Goal: Entertainment & Leisure: Browse casually

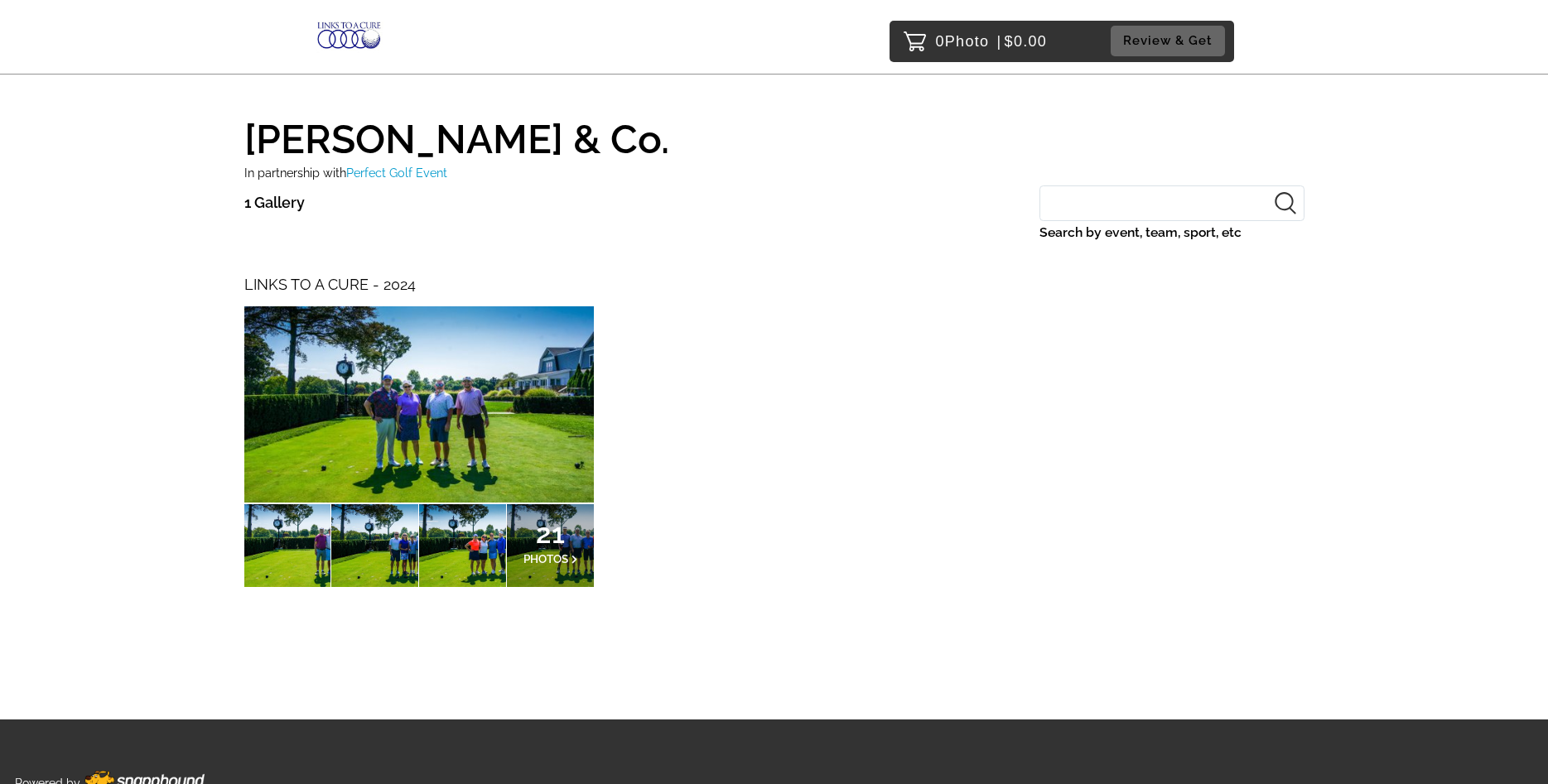
click at [436, 418] on img at bounding box center [419, 404] width 349 height 196
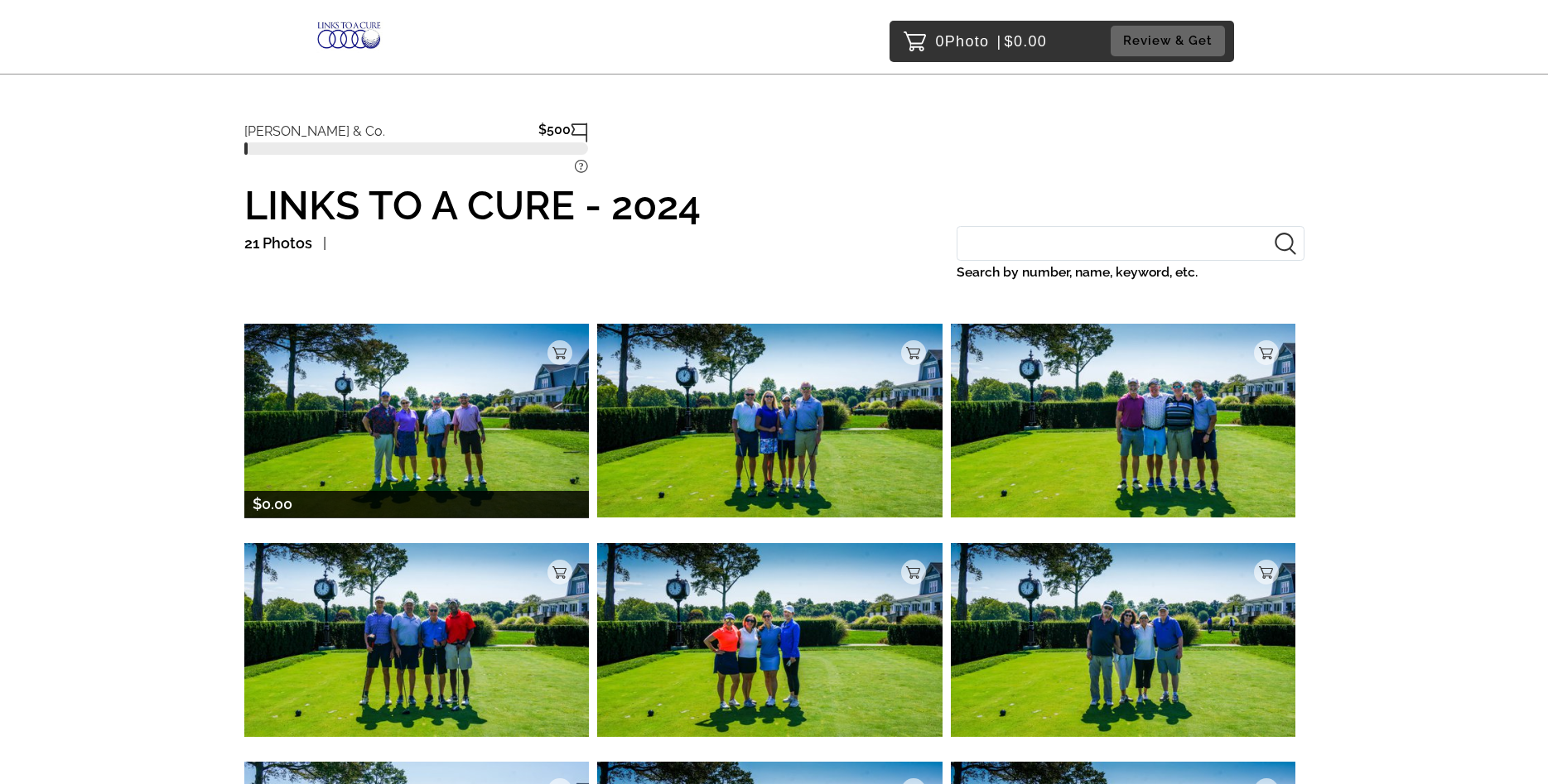
click at [430, 434] on img at bounding box center [417, 420] width 345 height 193
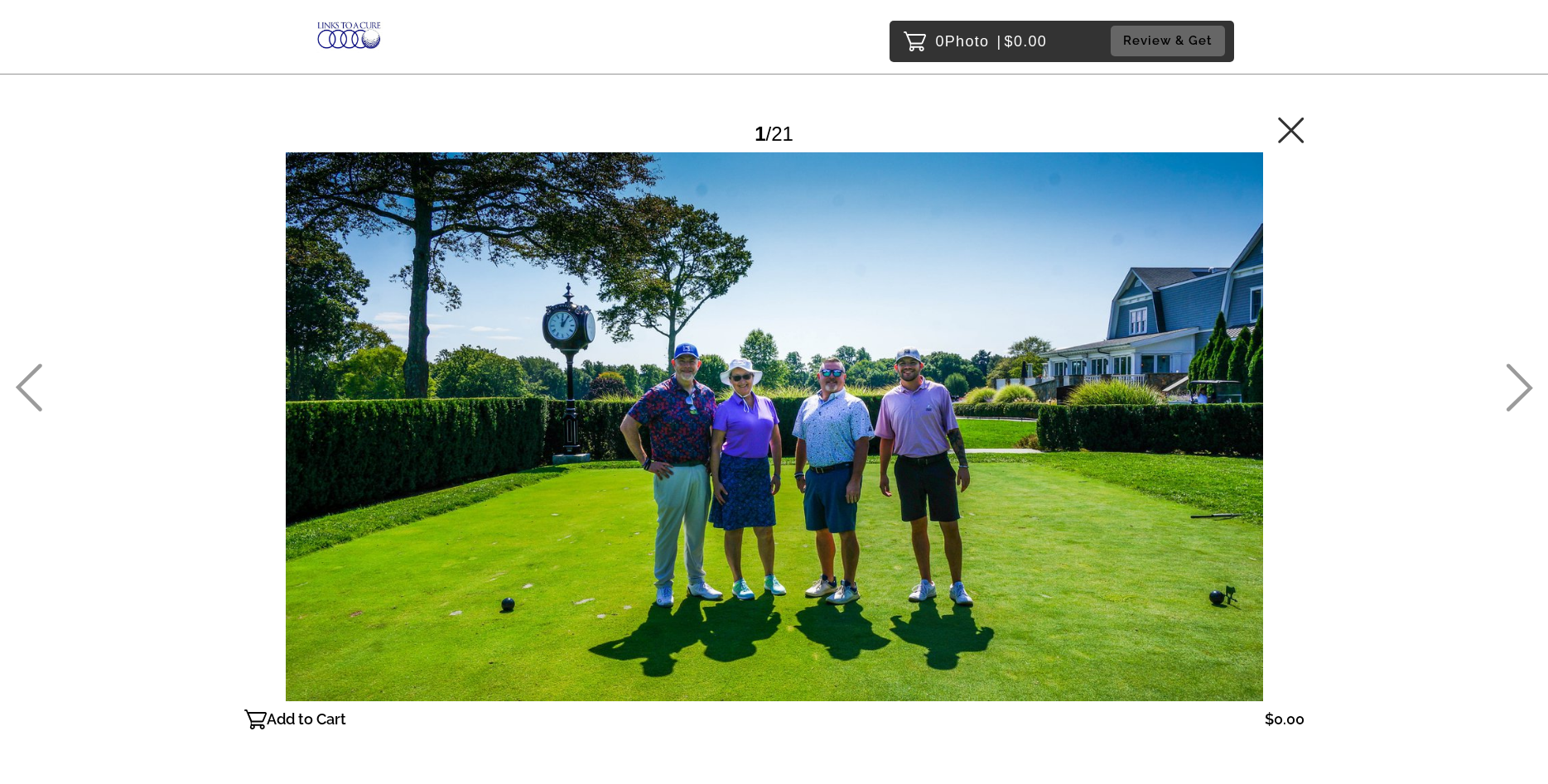
click at [1519, 389] on icon at bounding box center [1519, 387] width 27 height 48
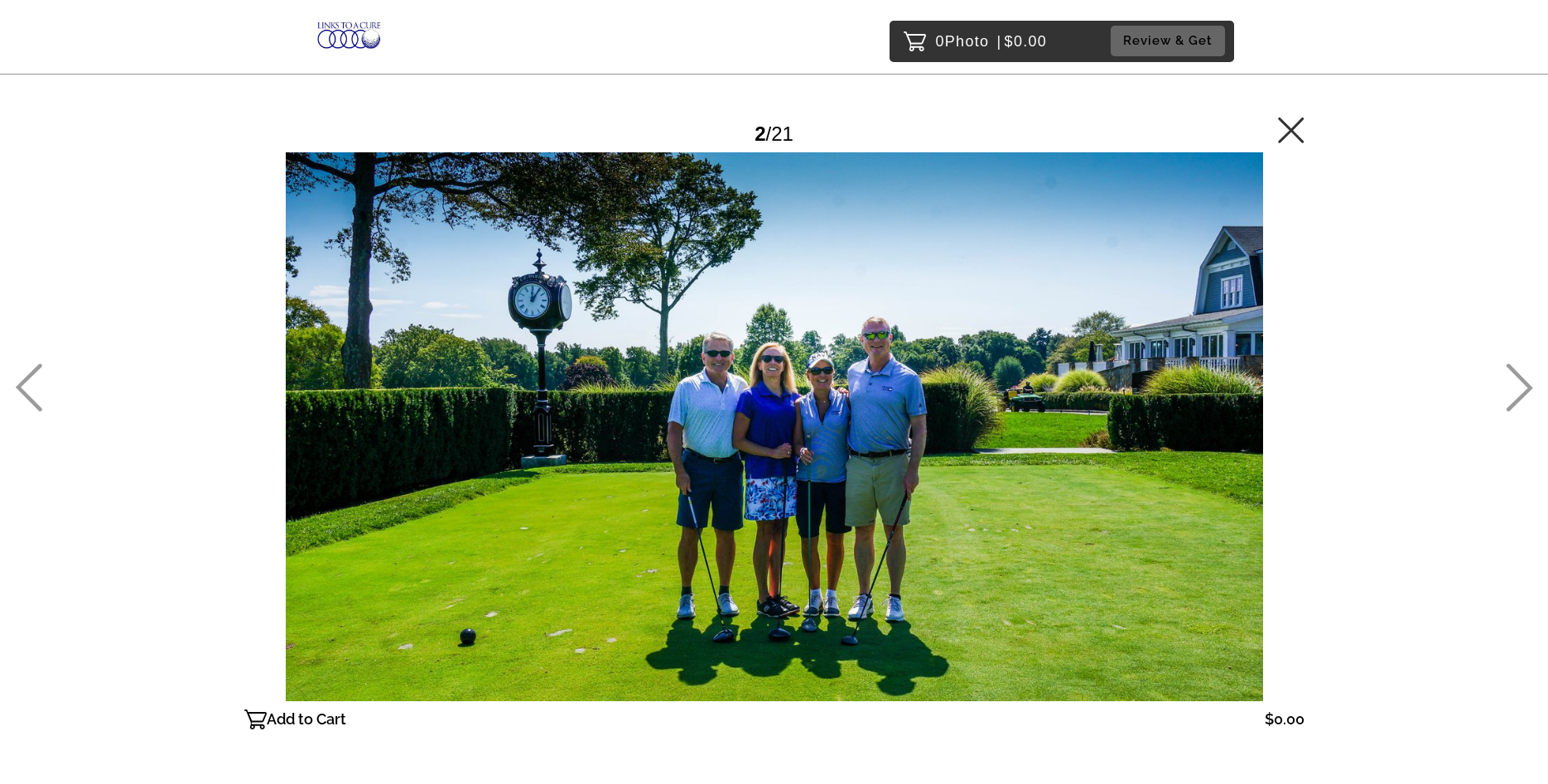
click at [1519, 389] on icon at bounding box center [1519, 387] width 27 height 48
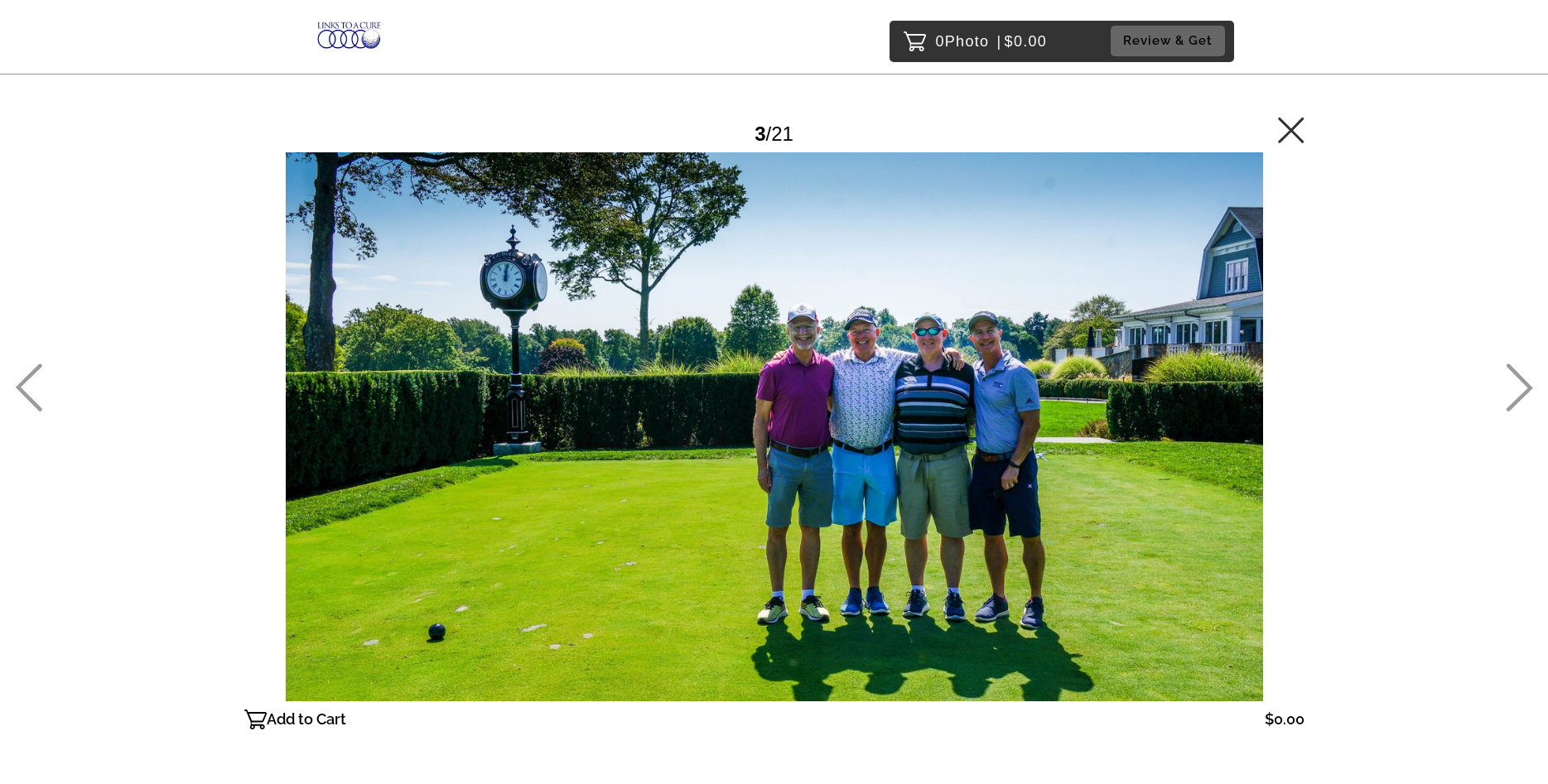
click at [1519, 389] on icon at bounding box center [1519, 387] width 27 height 48
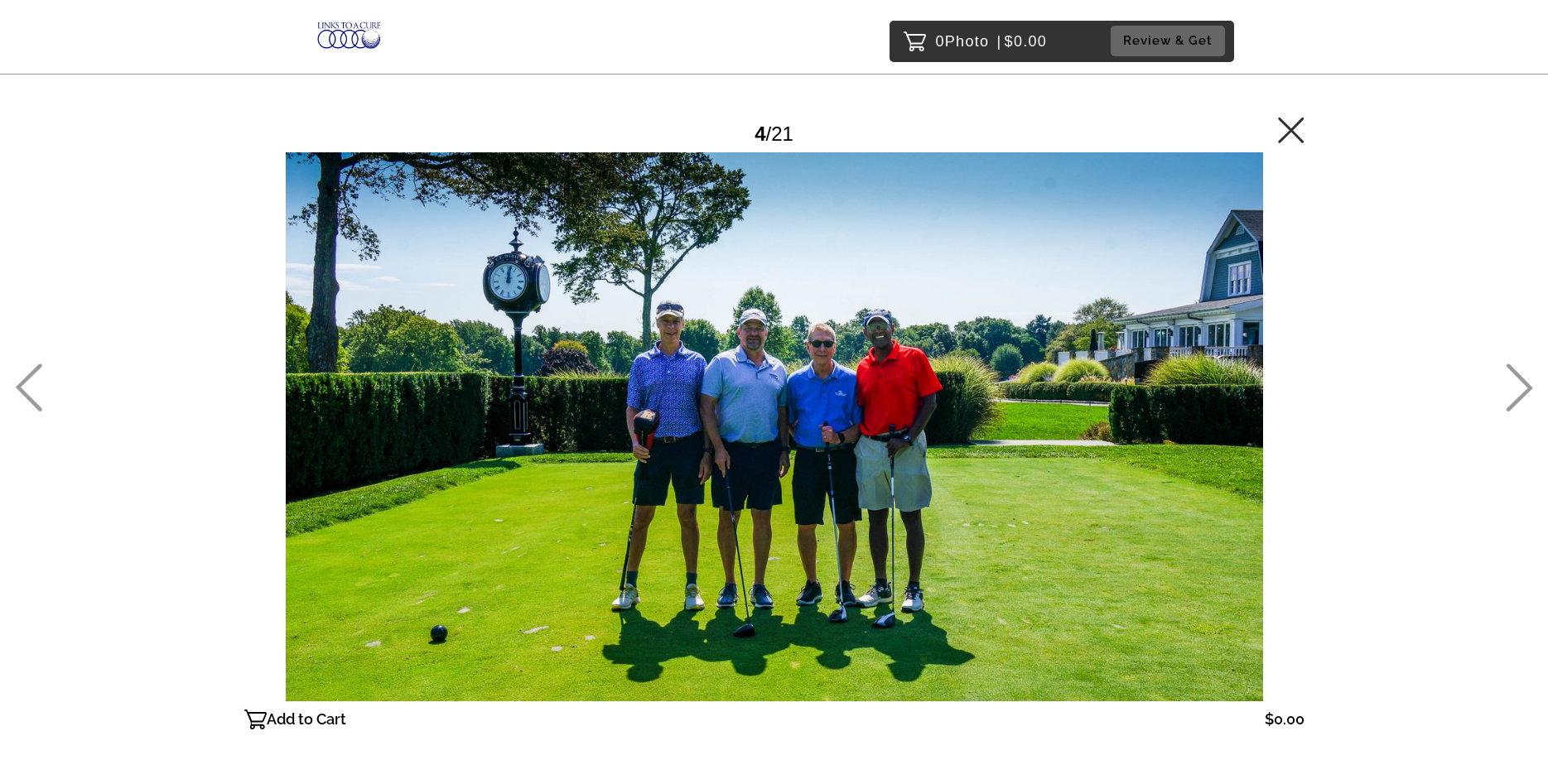
click at [1519, 389] on icon at bounding box center [1519, 387] width 27 height 48
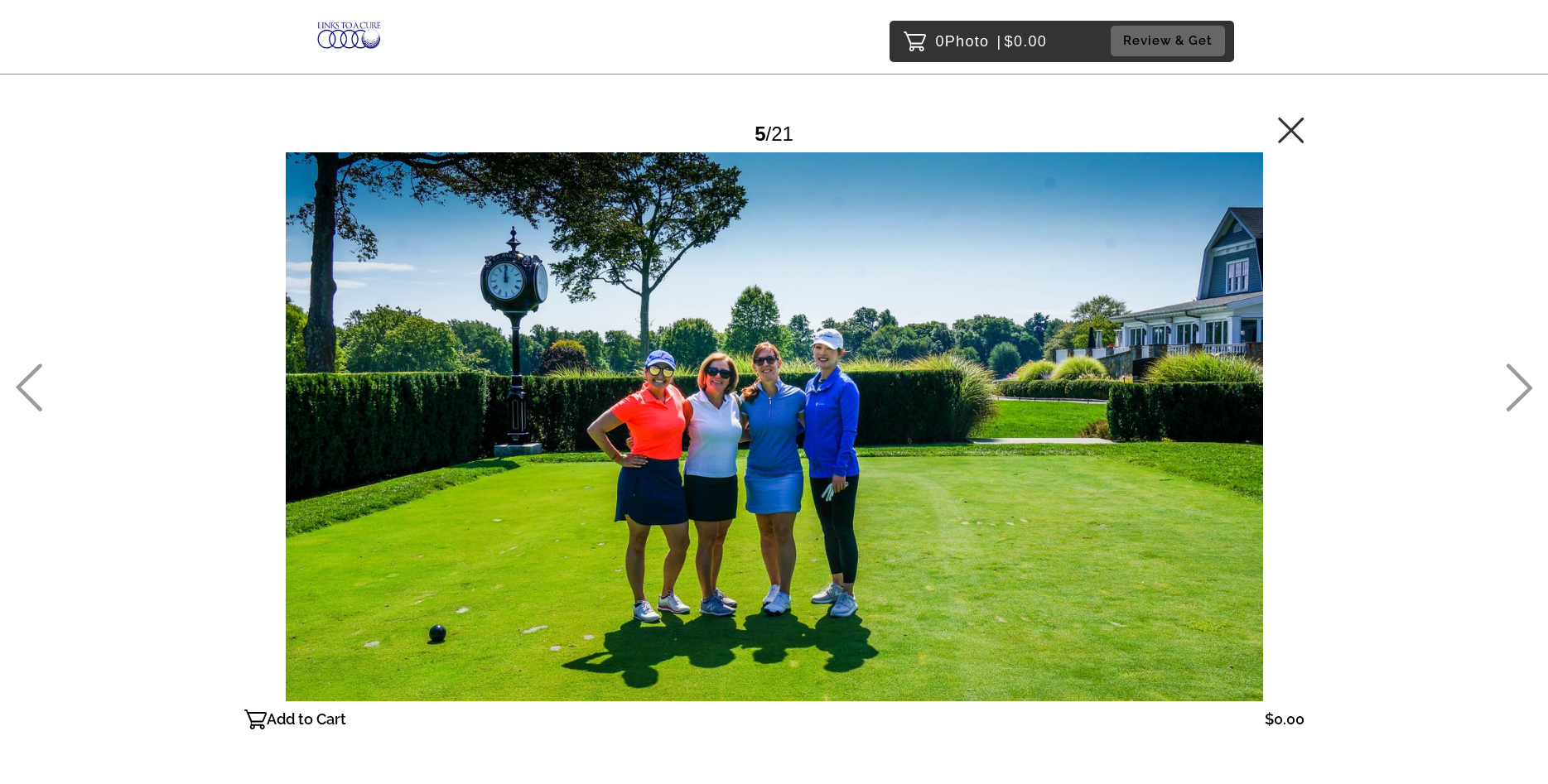
click at [1519, 389] on icon at bounding box center [1519, 387] width 27 height 48
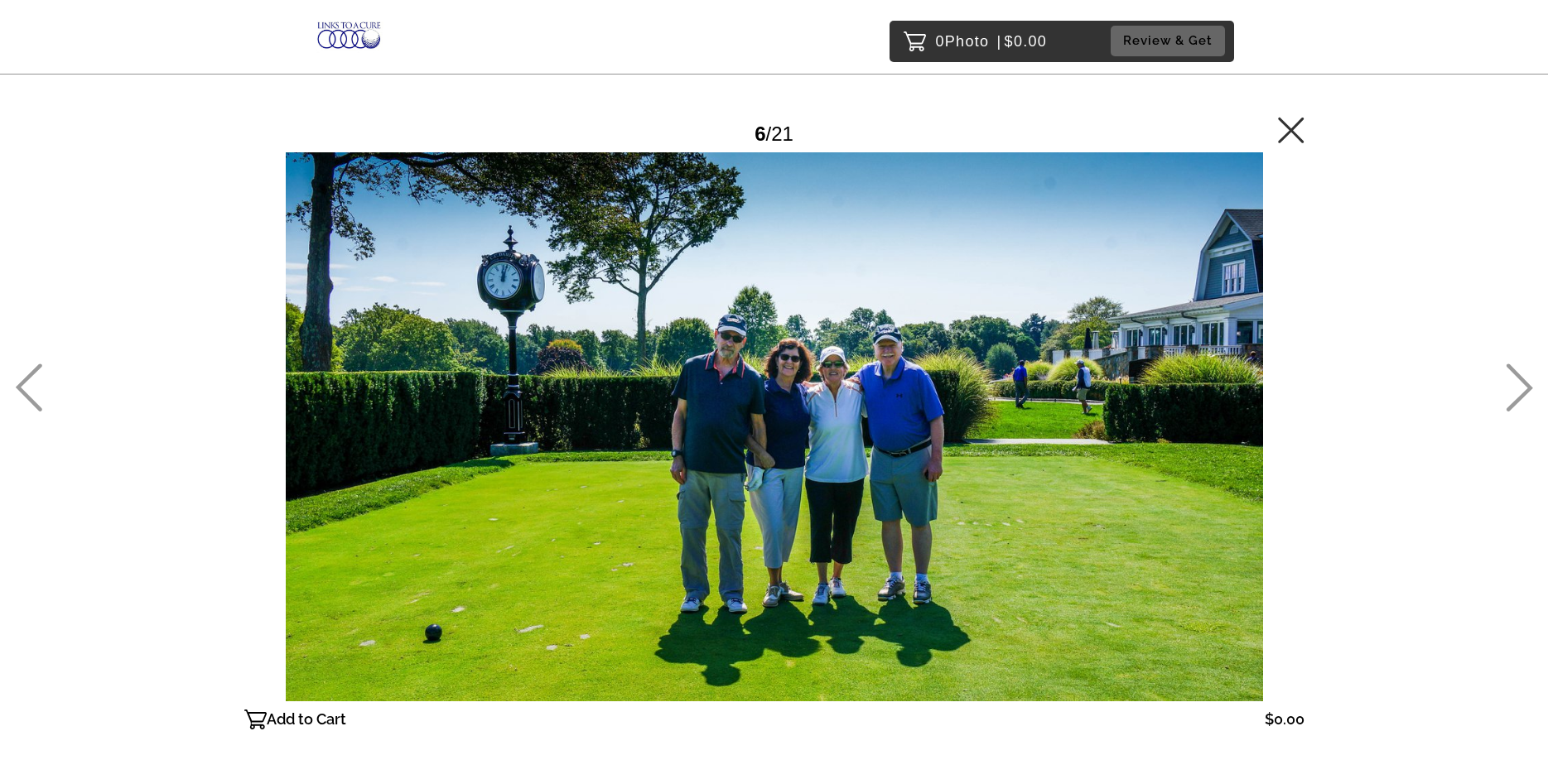
click at [1519, 389] on icon at bounding box center [1519, 387] width 27 height 48
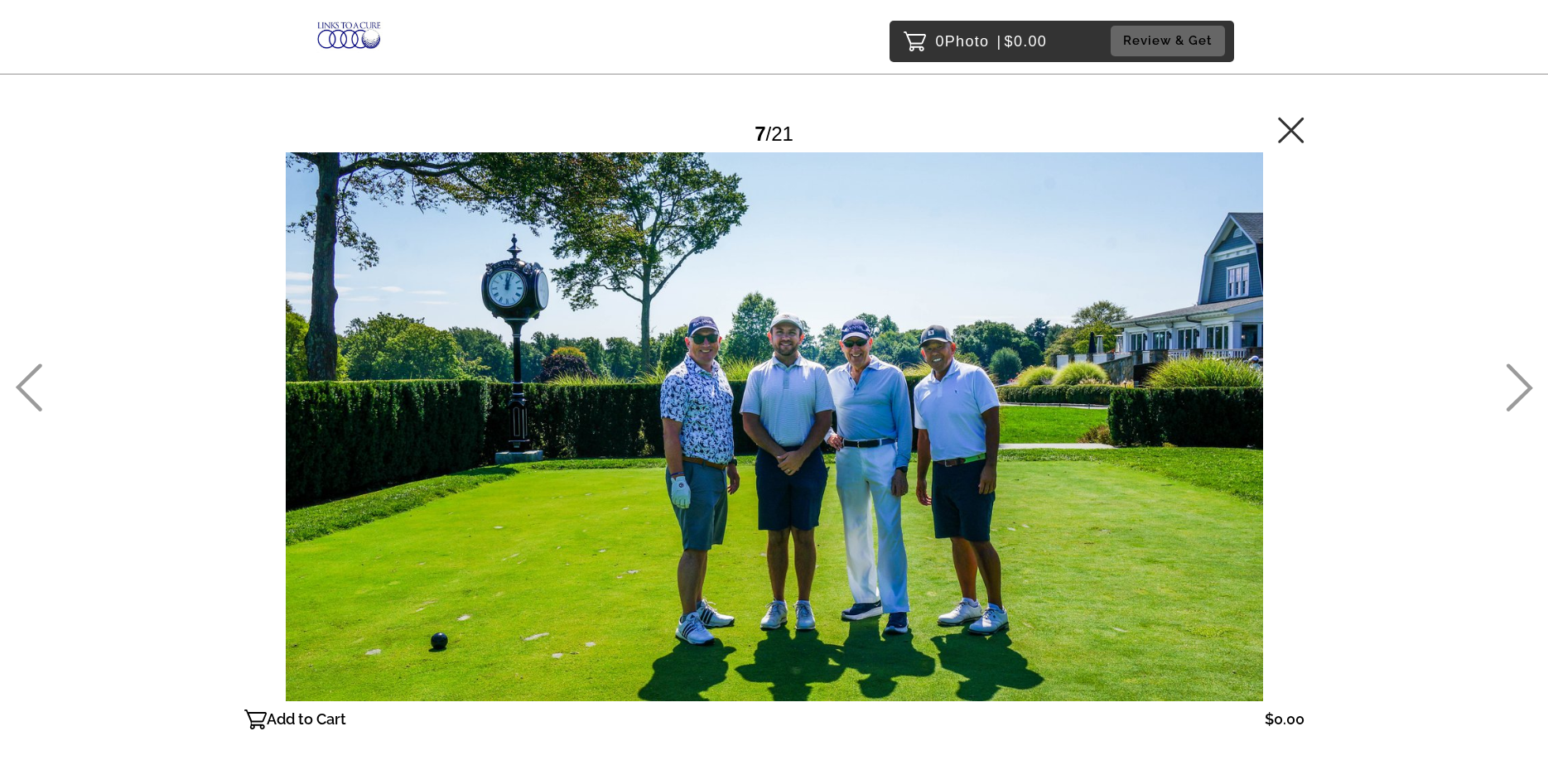
click at [1519, 389] on icon at bounding box center [1519, 387] width 27 height 48
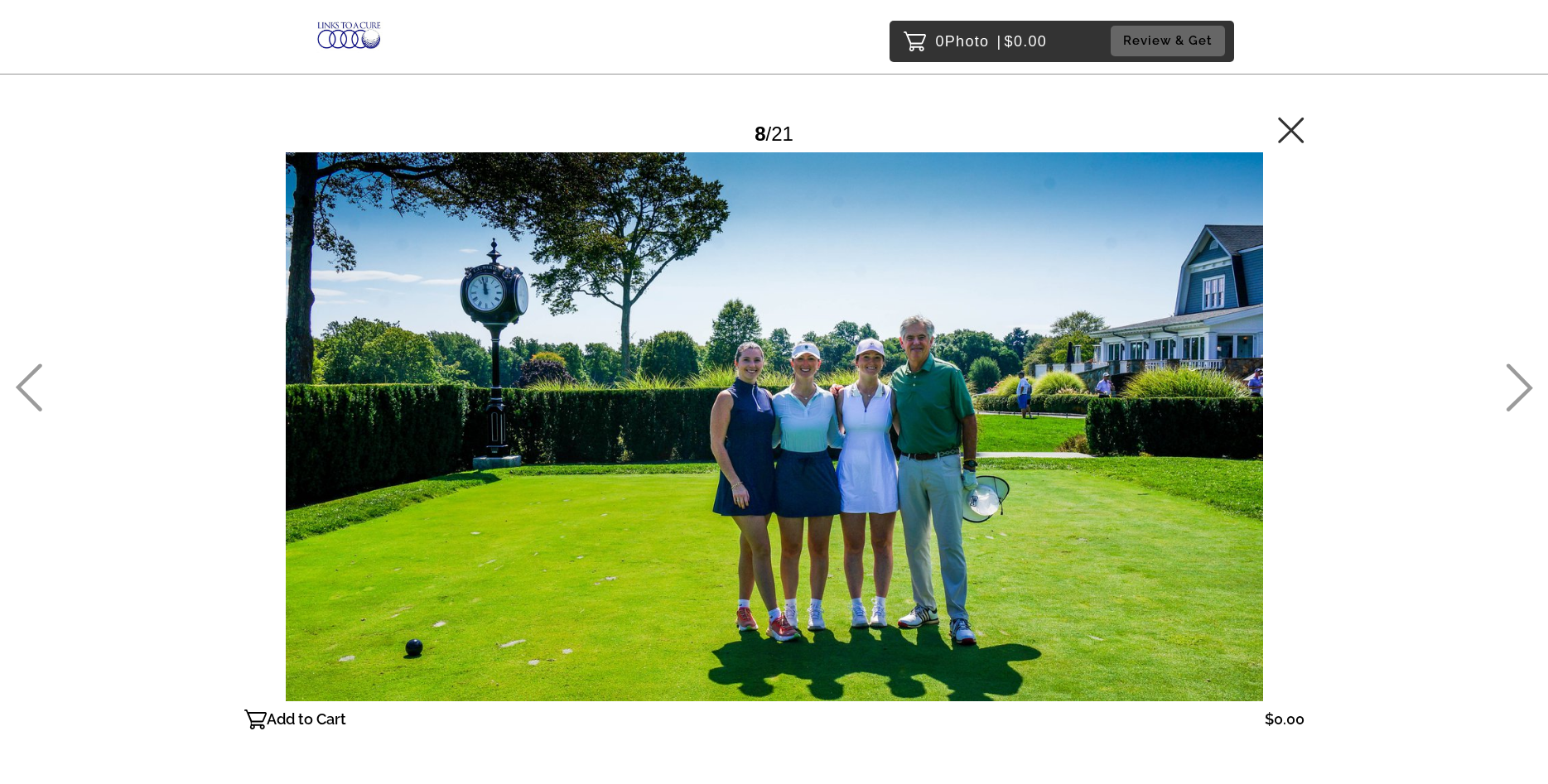
click at [1519, 389] on icon at bounding box center [1519, 387] width 27 height 48
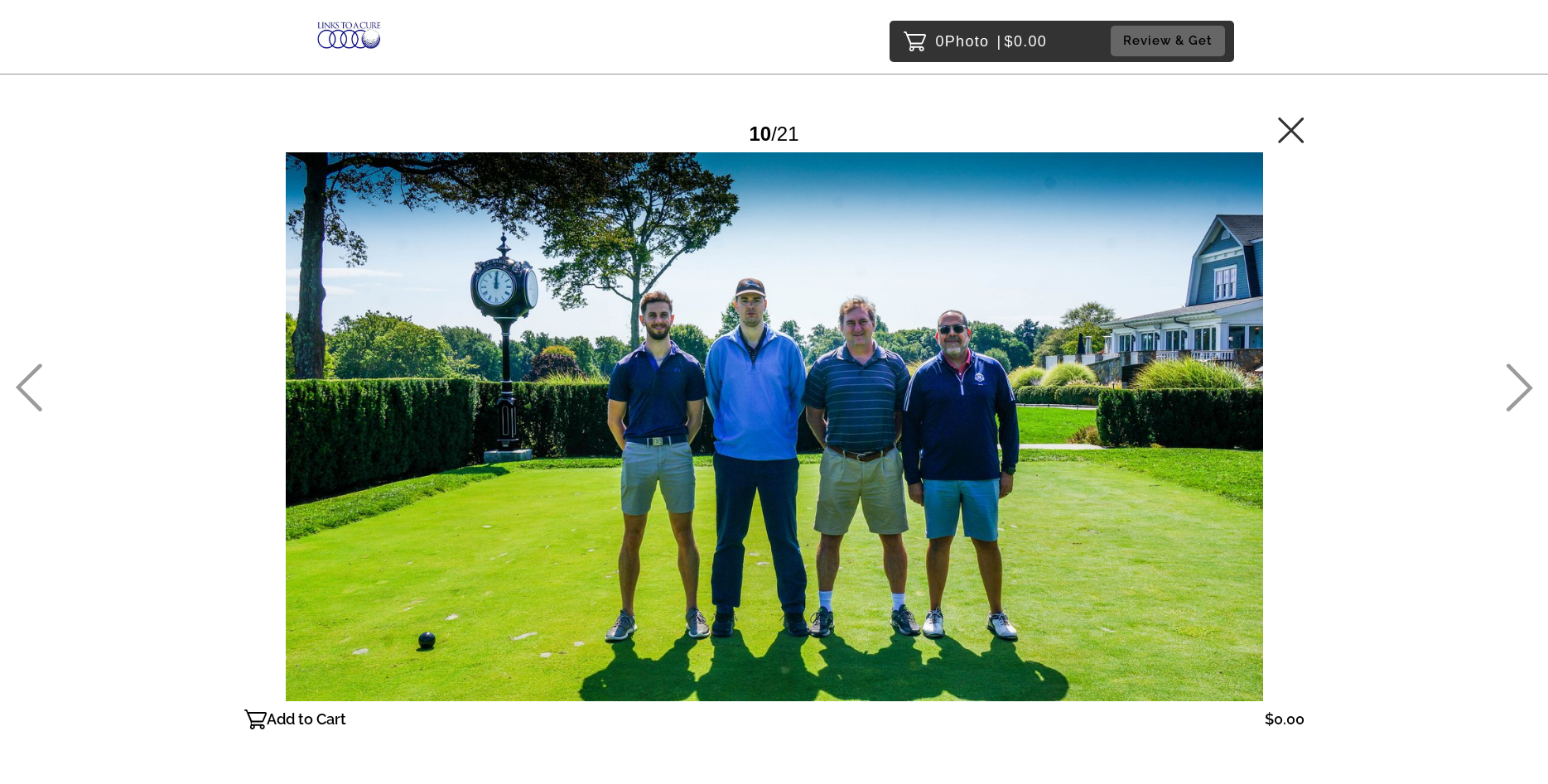
click at [1519, 389] on icon at bounding box center [1519, 387] width 27 height 48
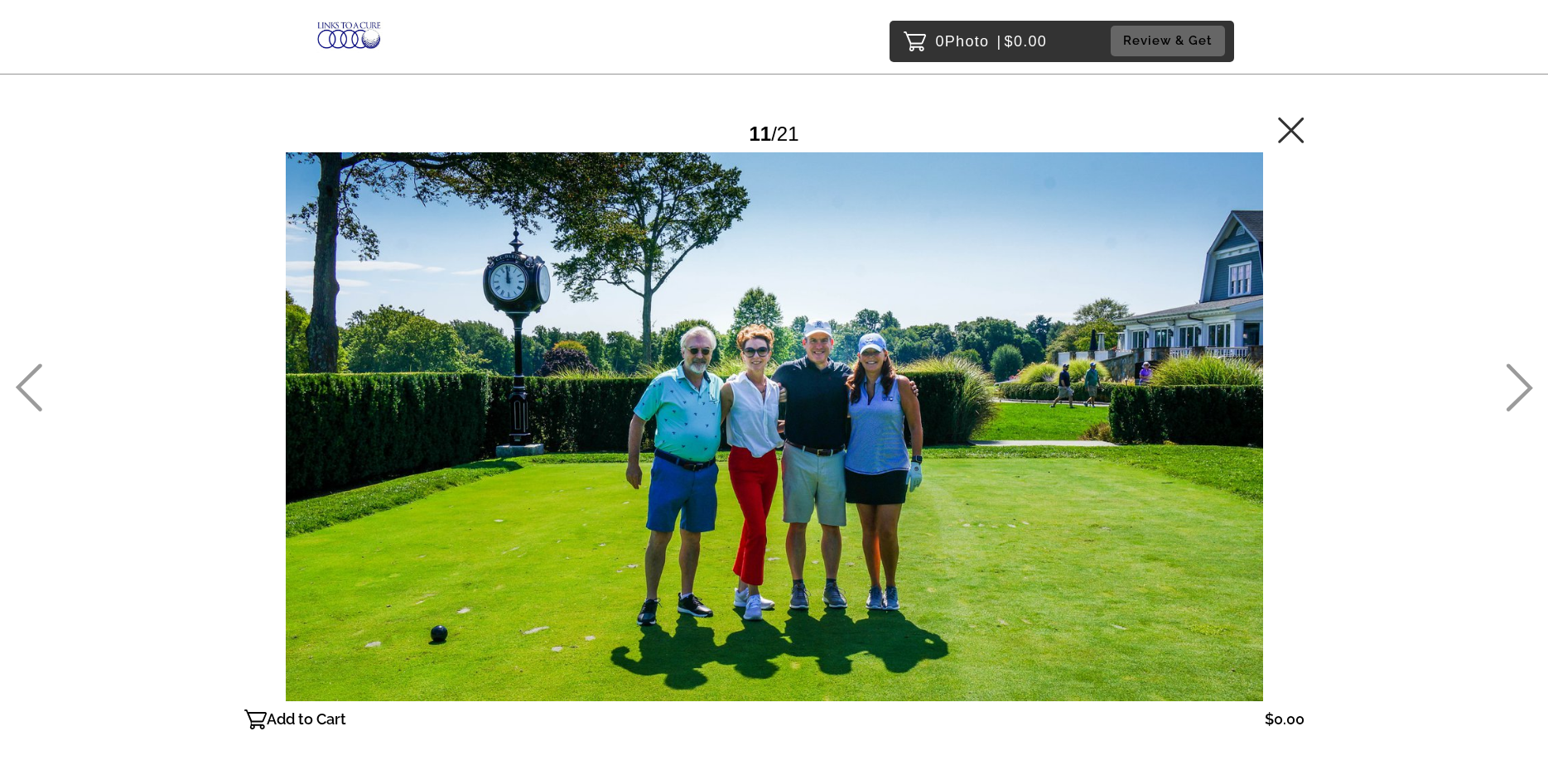
click at [1519, 389] on icon at bounding box center [1519, 387] width 27 height 48
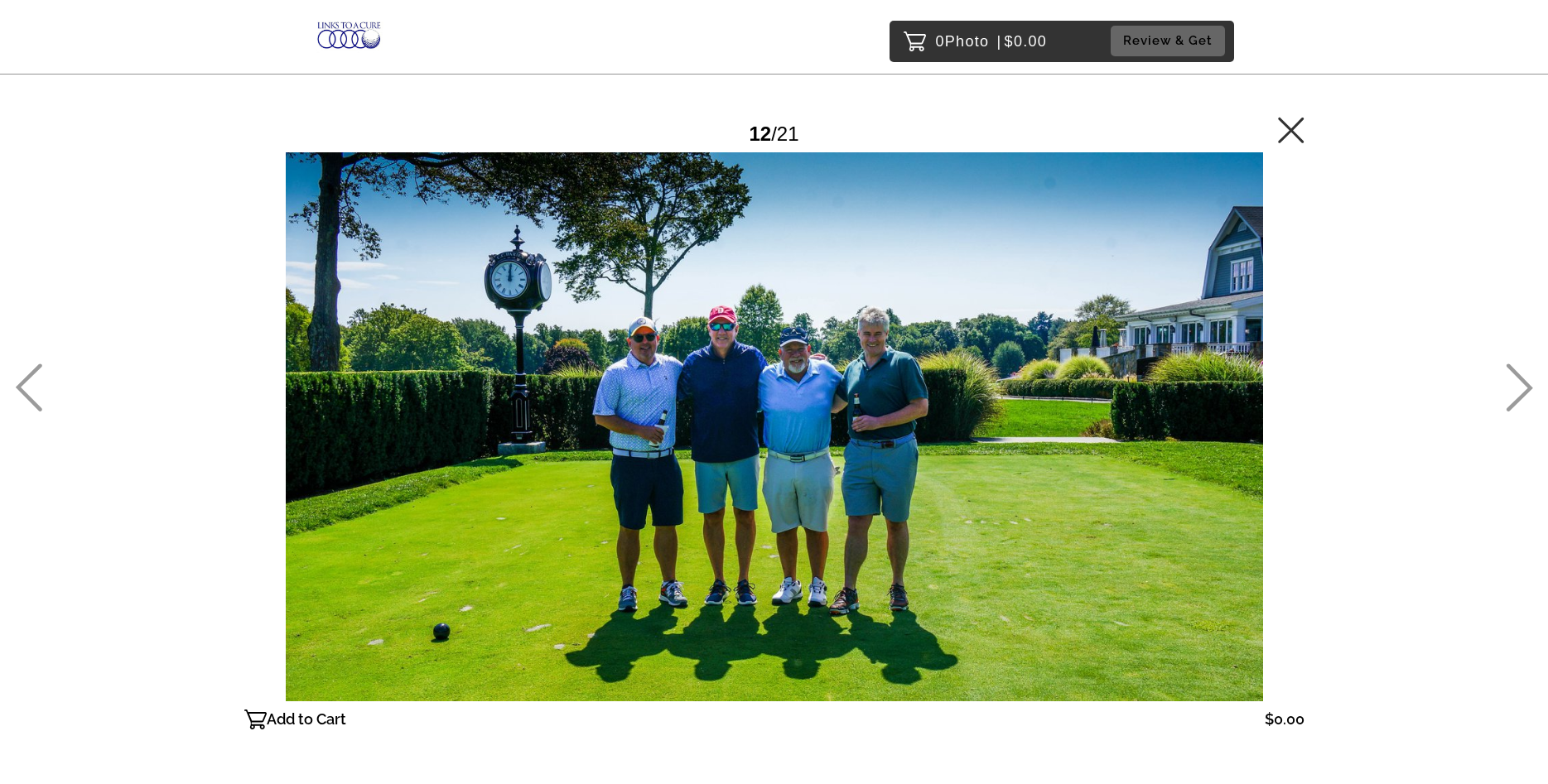
click at [1519, 389] on icon at bounding box center [1519, 387] width 27 height 48
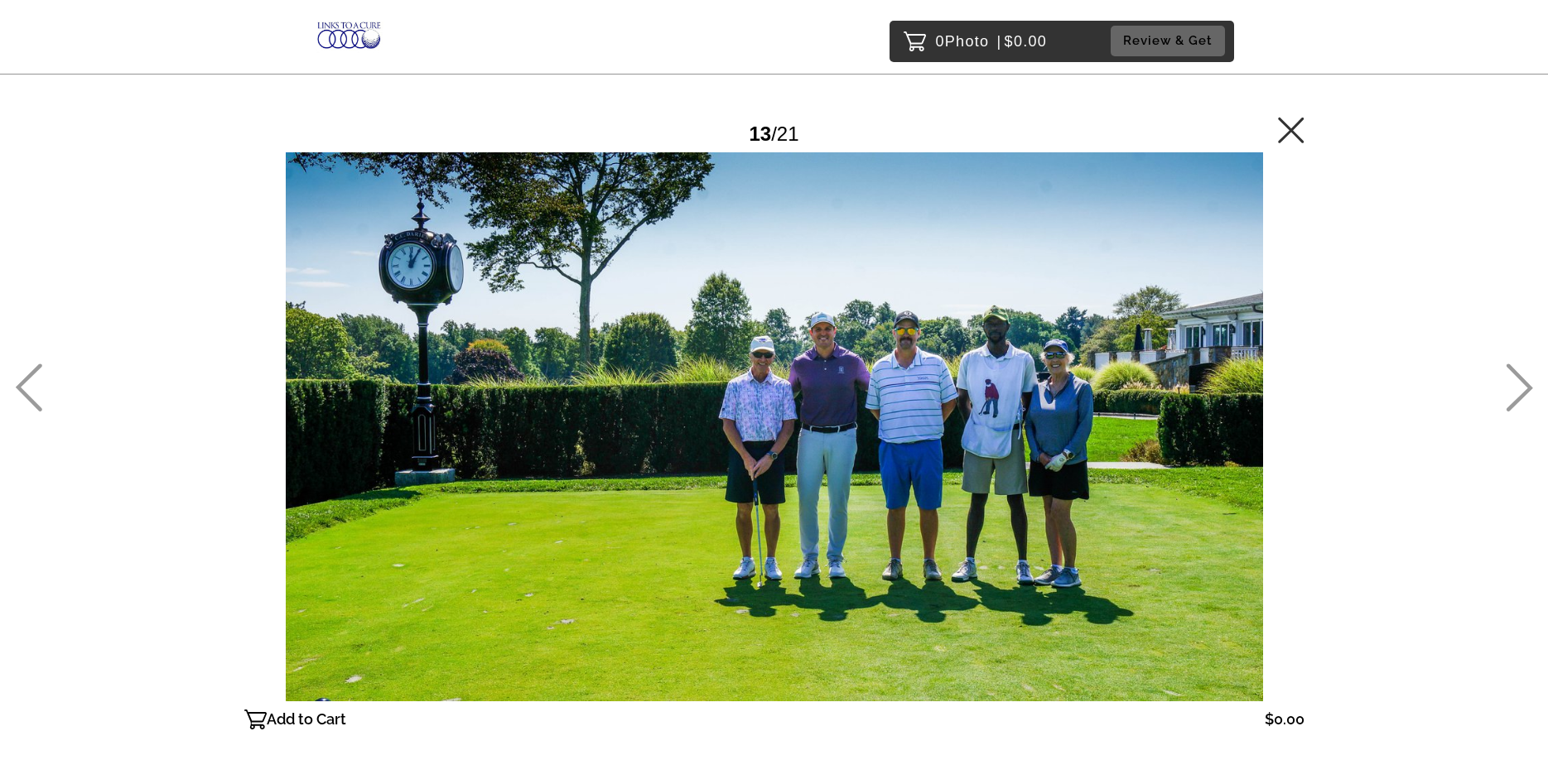
click at [1519, 389] on icon at bounding box center [1519, 387] width 27 height 48
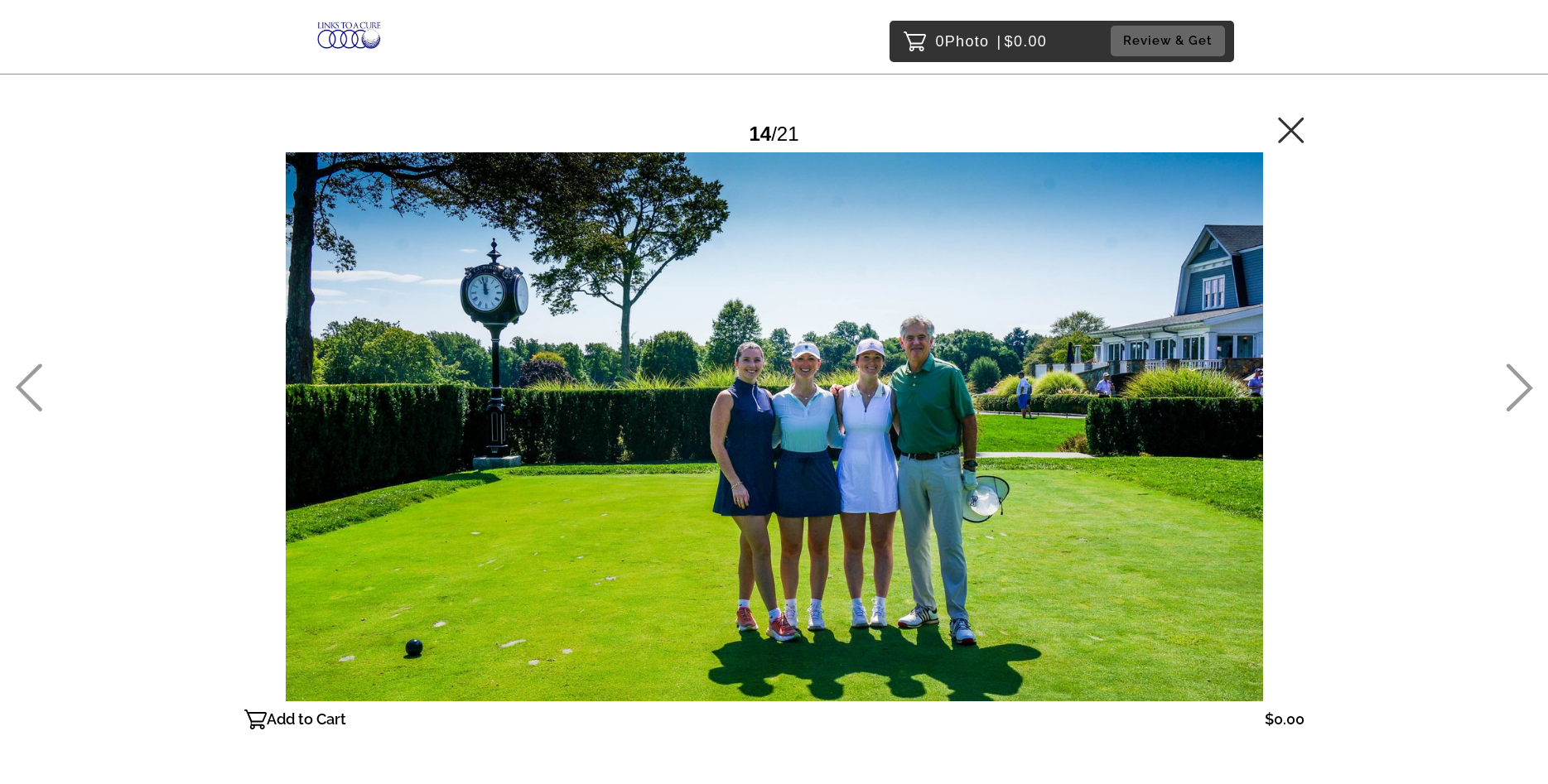
click at [1519, 389] on icon at bounding box center [1519, 387] width 27 height 48
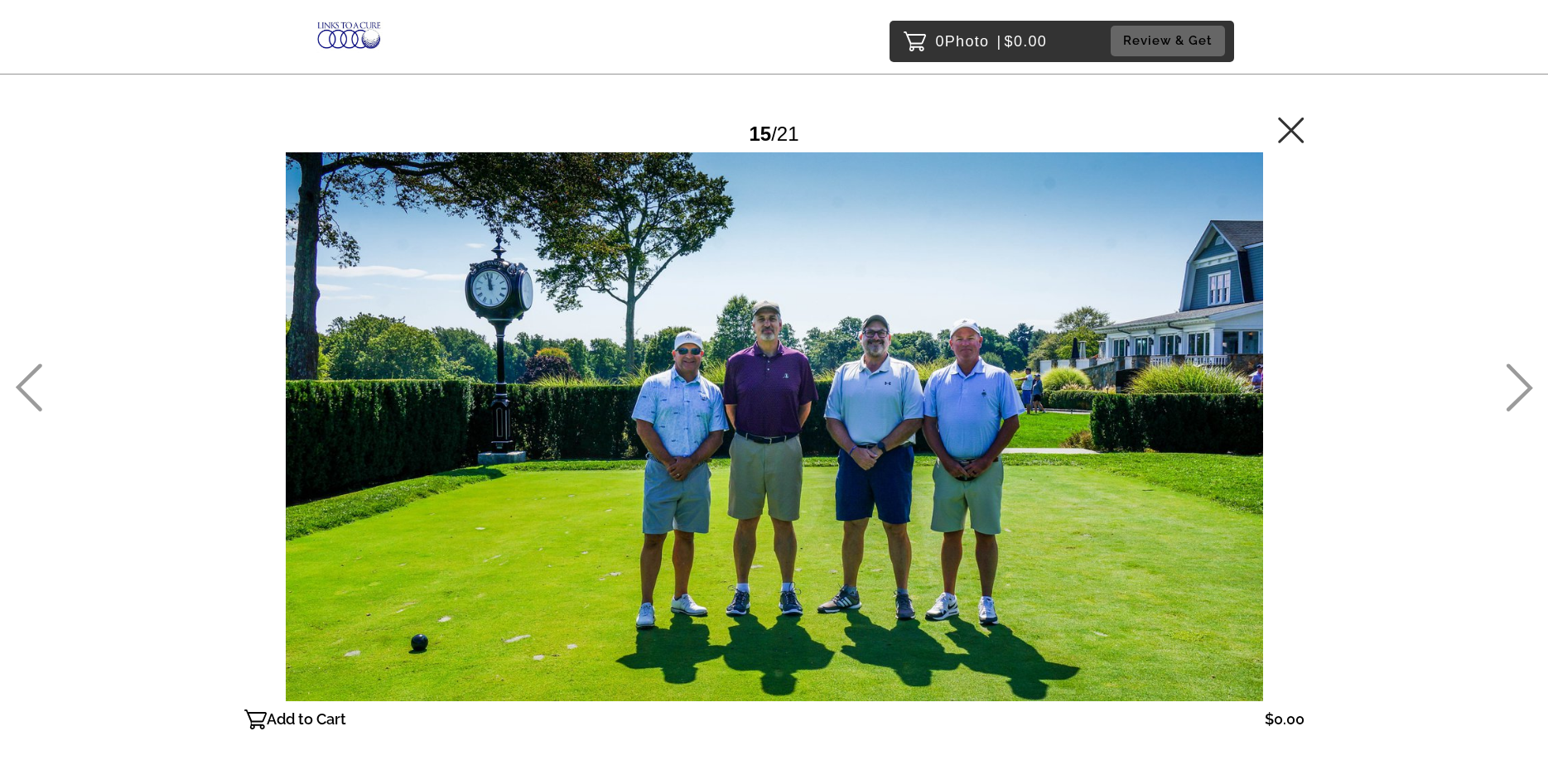
click at [1519, 389] on icon at bounding box center [1519, 387] width 27 height 48
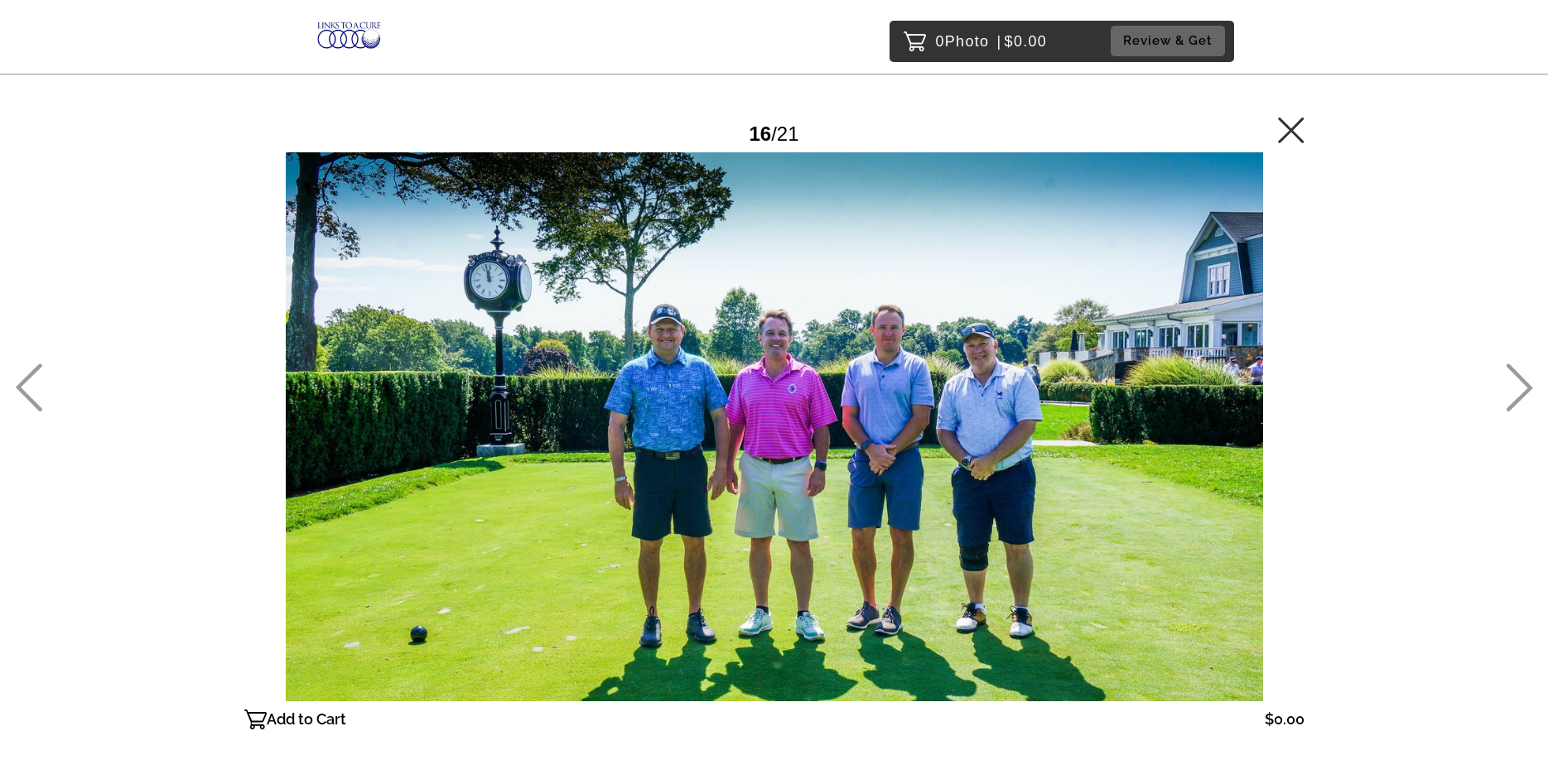
click at [1519, 389] on icon at bounding box center [1519, 387] width 27 height 48
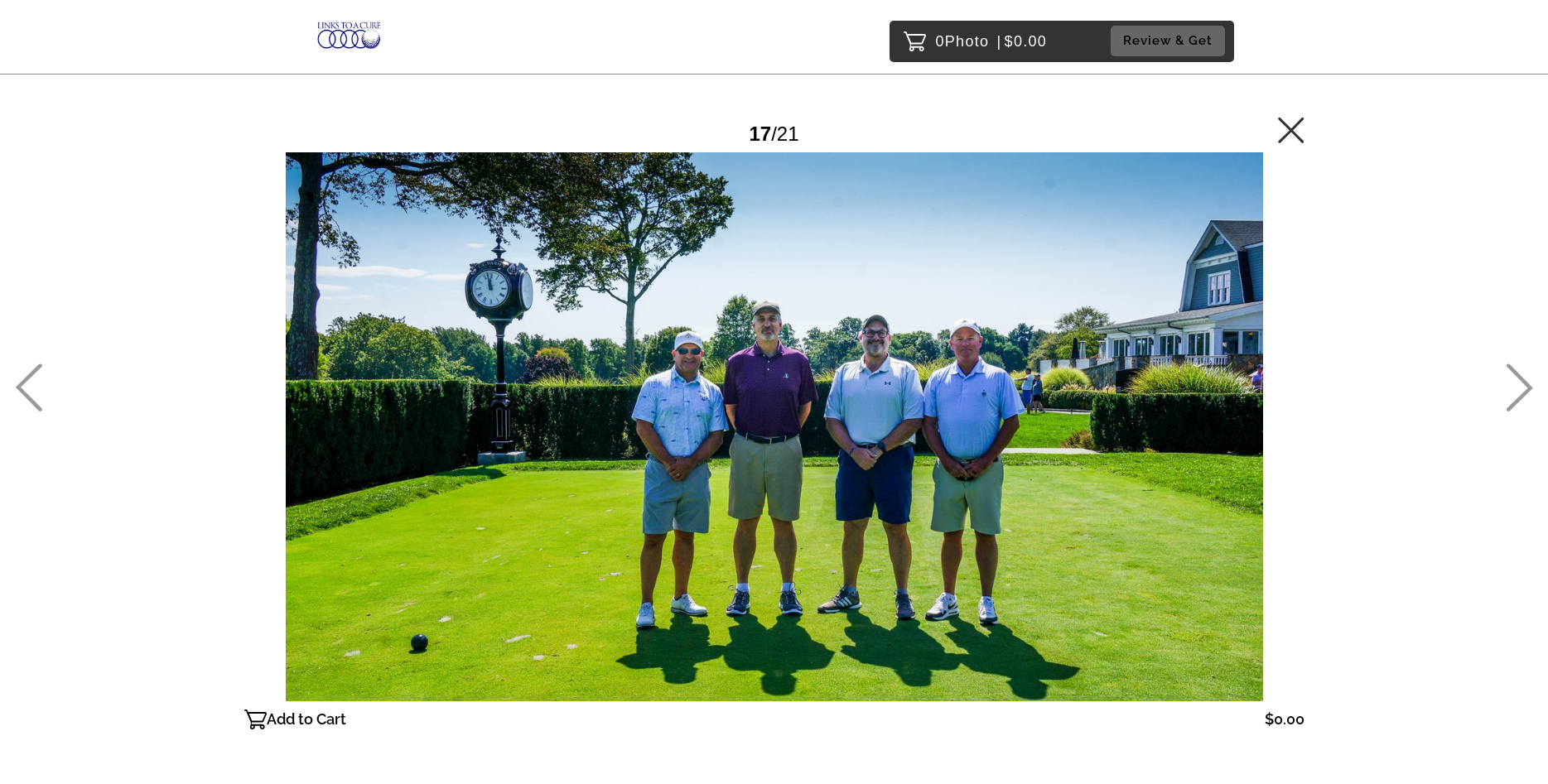
click at [1519, 389] on icon at bounding box center [1519, 387] width 27 height 48
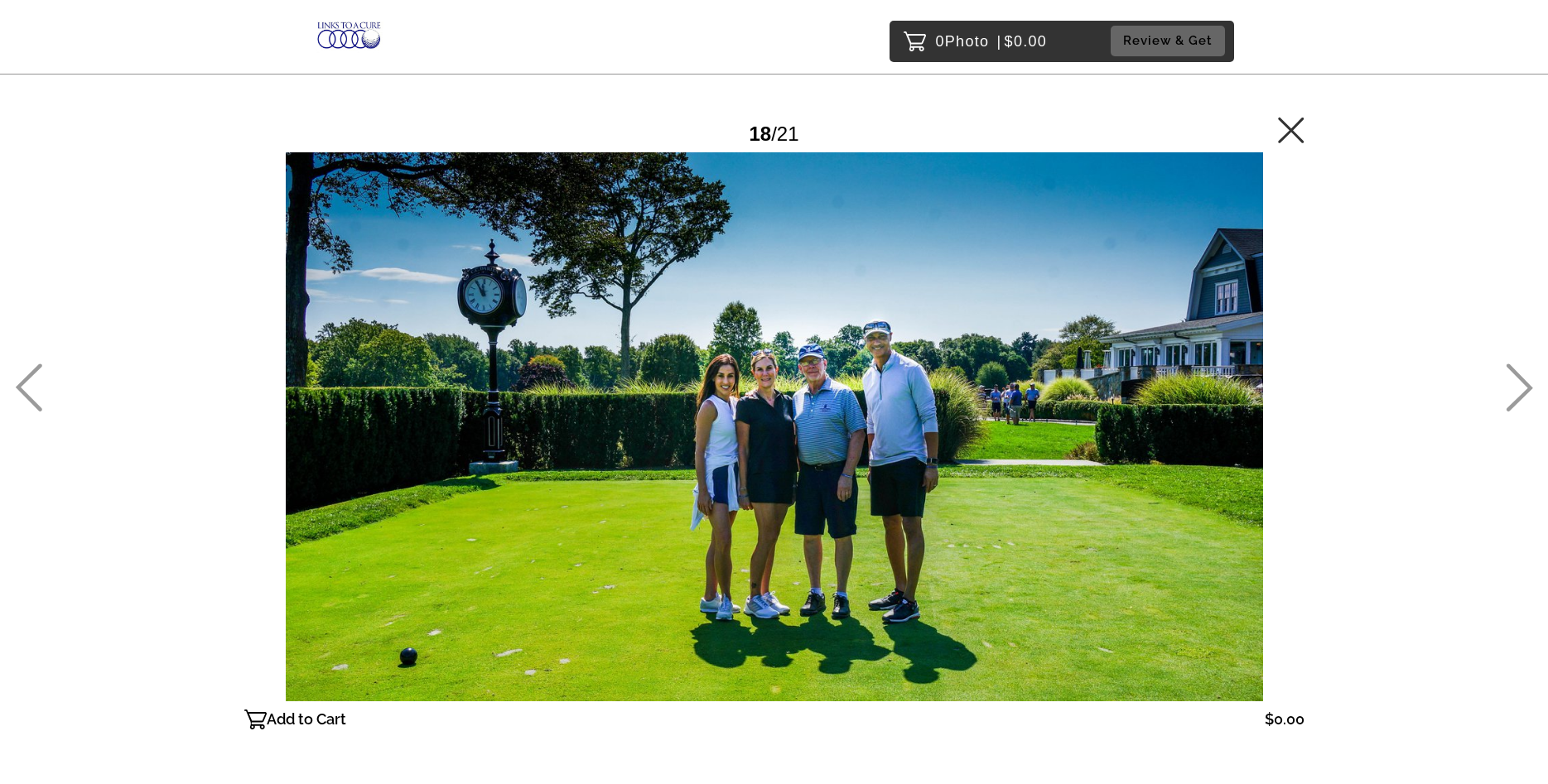
click at [1519, 389] on icon at bounding box center [1519, 387] width 27 height 48
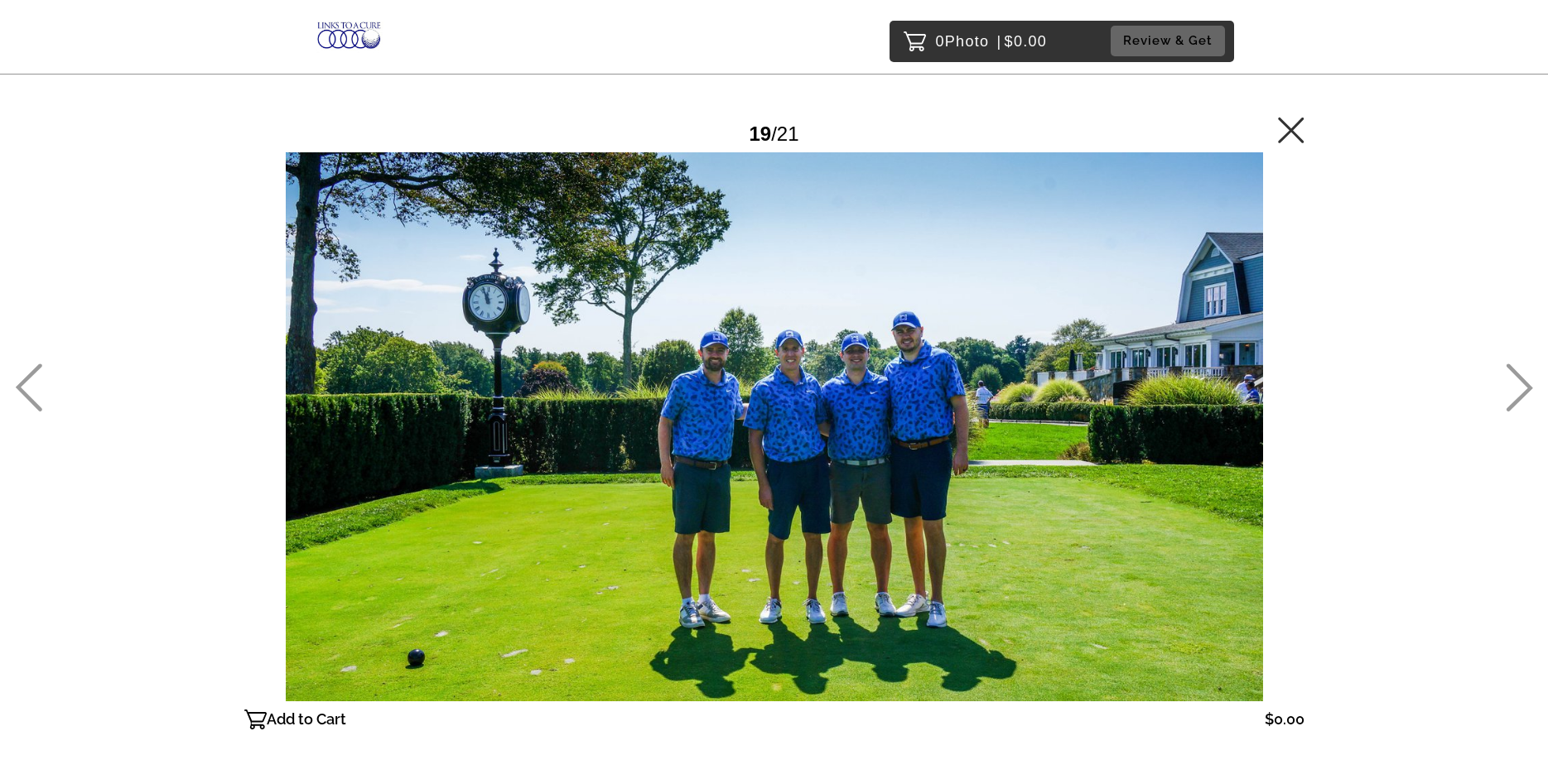
click at [1519, 389] on icon at bounding box center [1519, 387] width 27 height 48
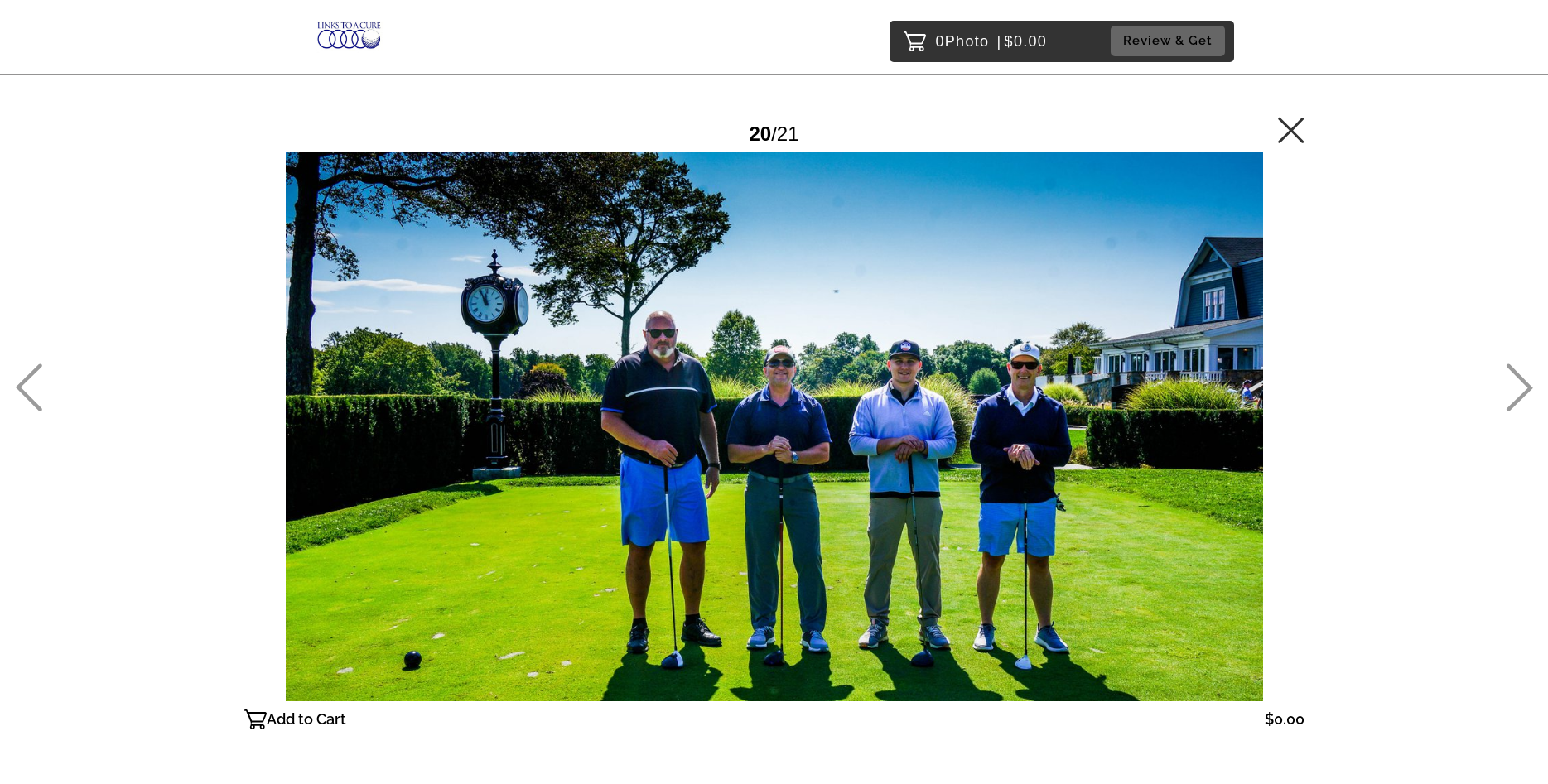
click at [1519, 389] on icon at bounding box center [1519, 387] width 27 height 48
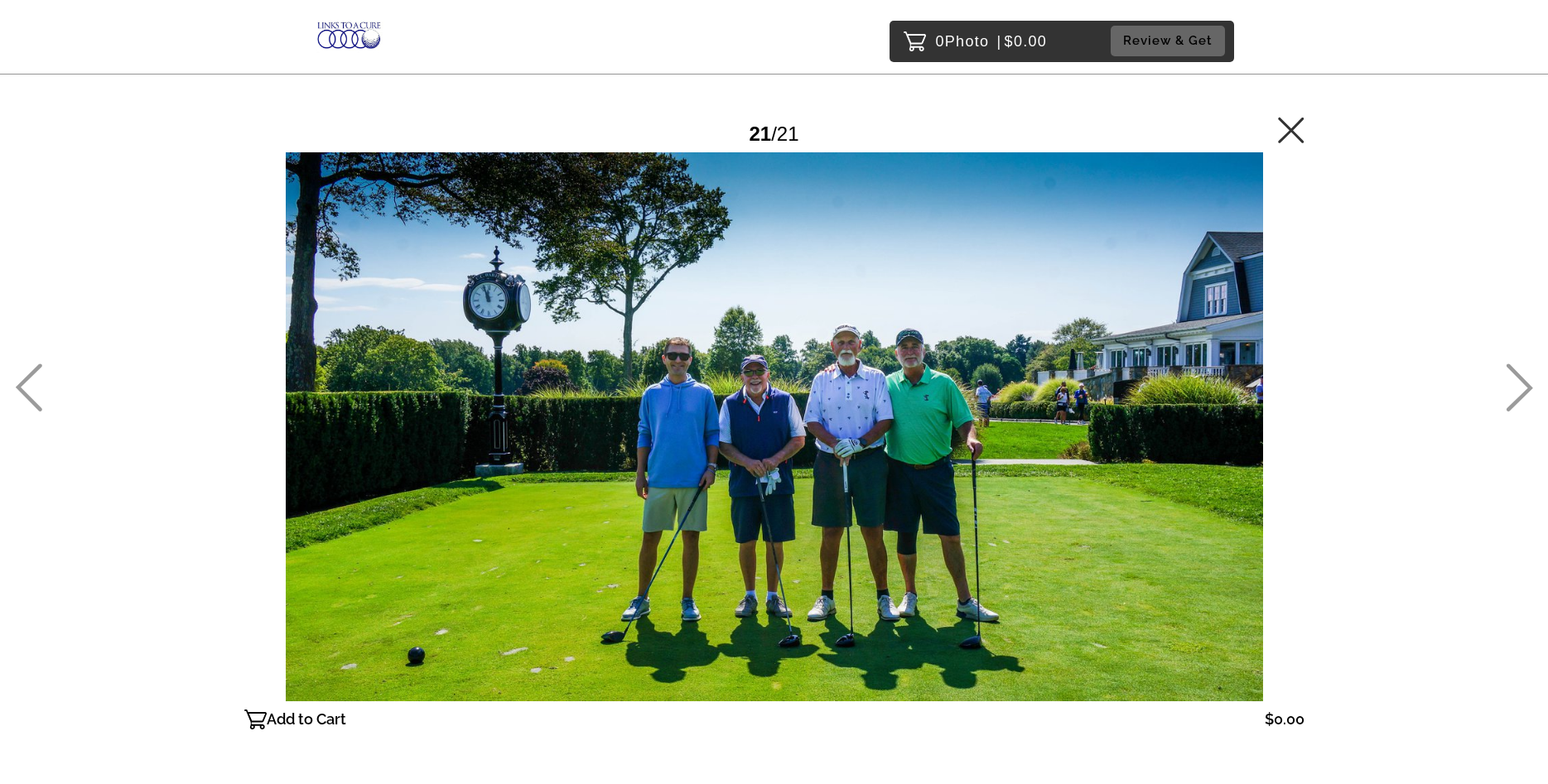
click at [1519, 389] on icon at bounding box center [1519, 387] width 27 height 48
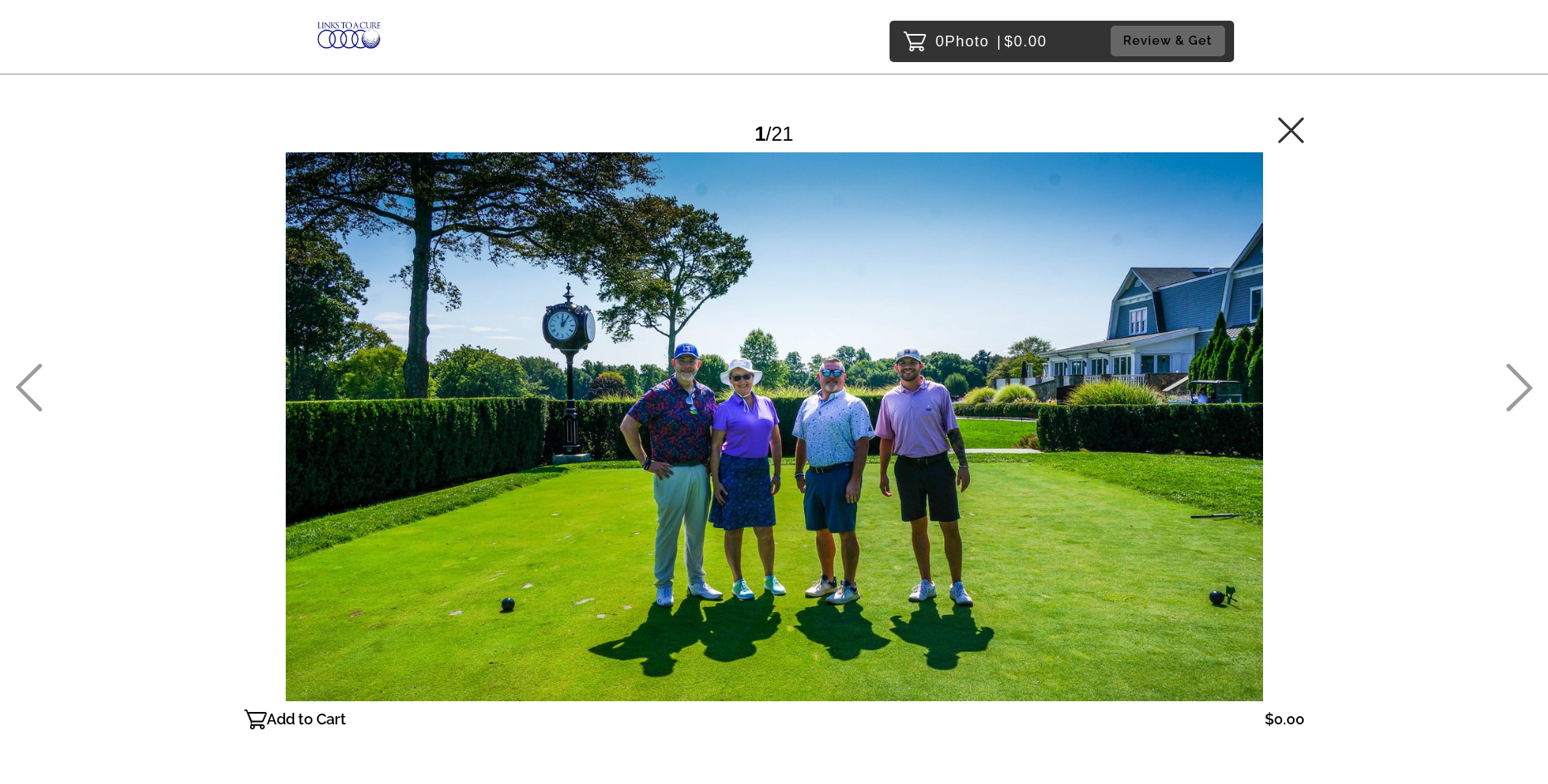
click at [1289, 126] on icon at bounding box center [1291, 130] width 26 height 26
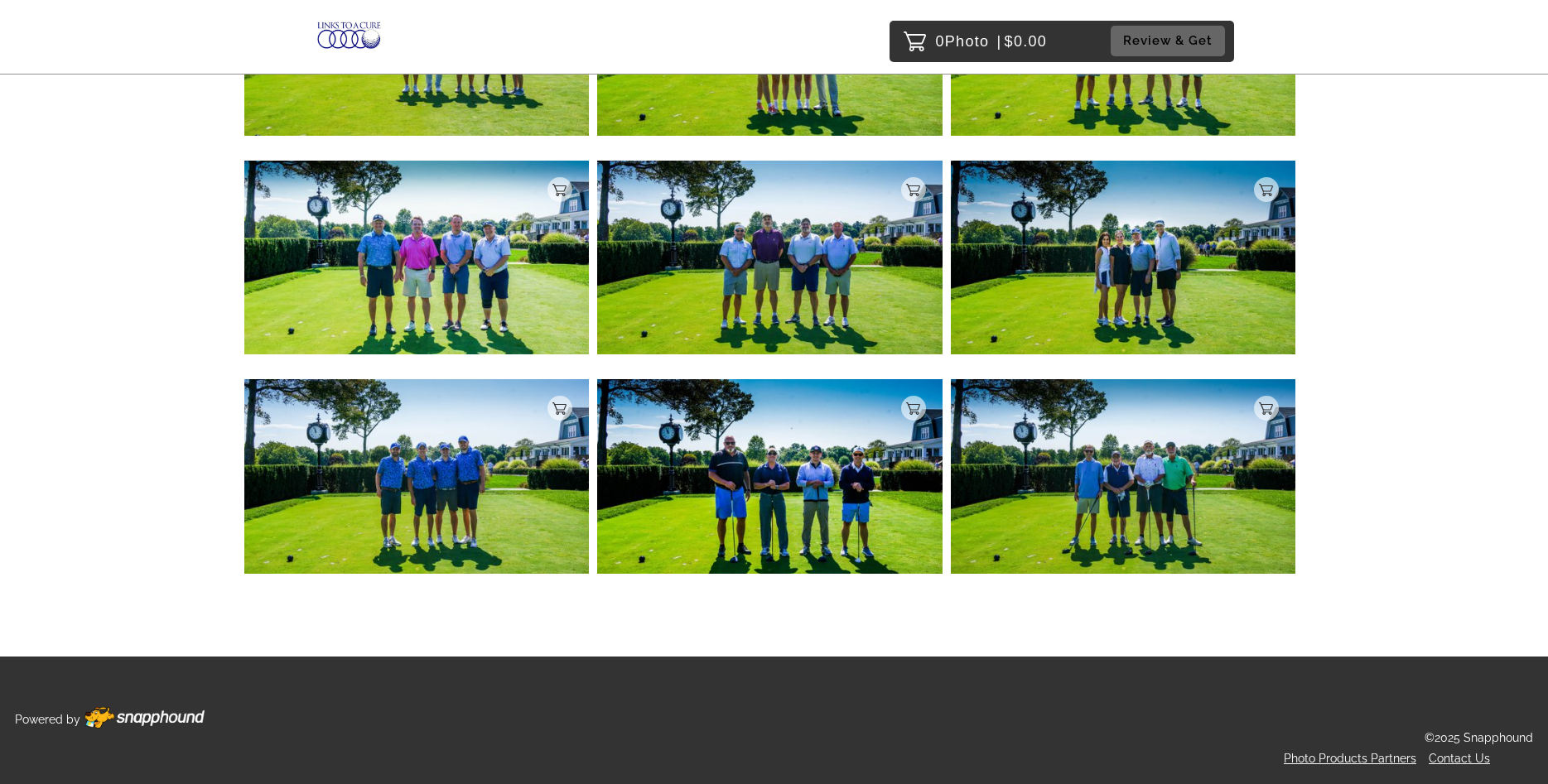
scroll to position [1254, 0]
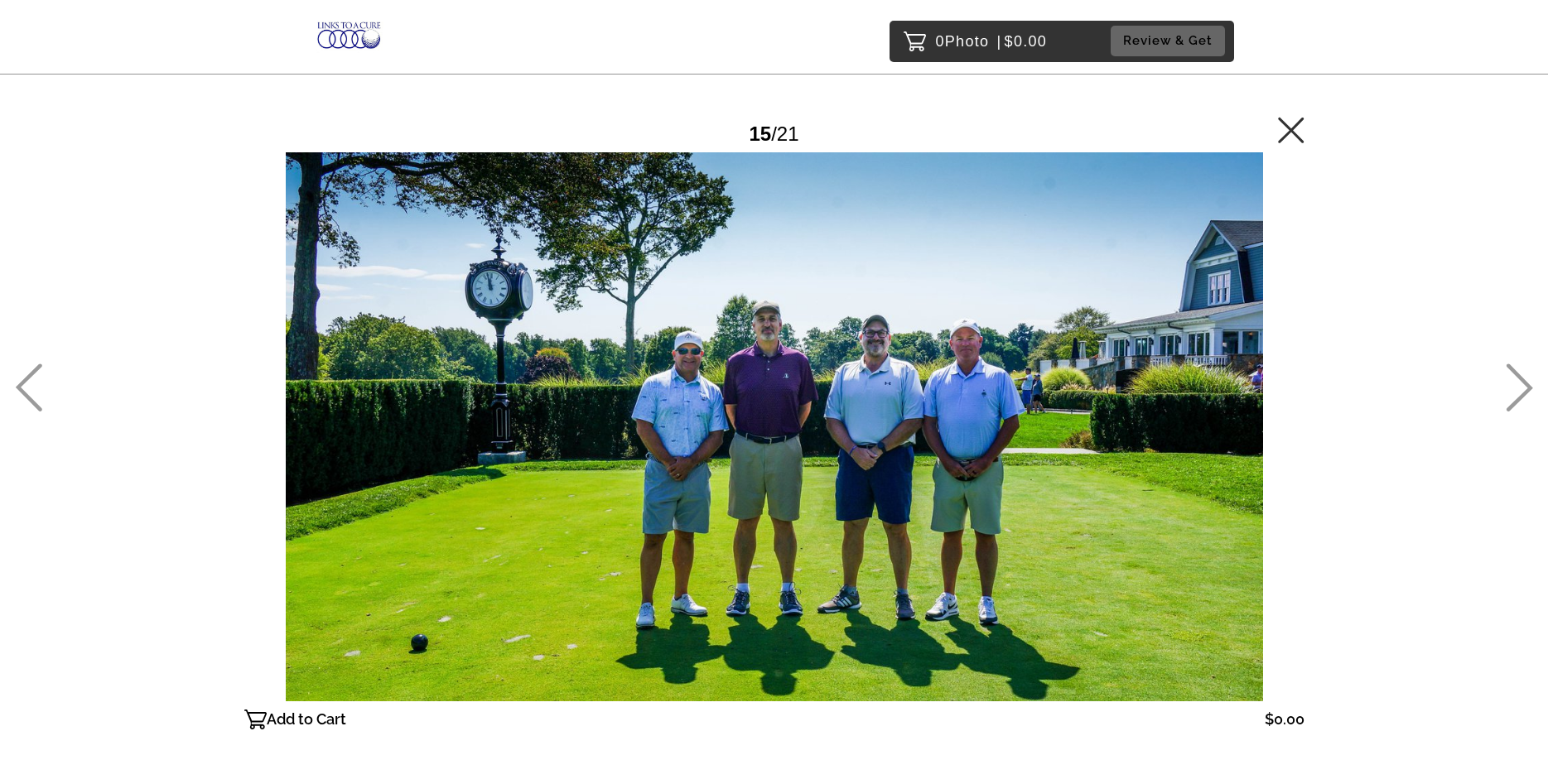
click at [1292, 128] on icon at bounding box center [1291, 130] width 26 height 26
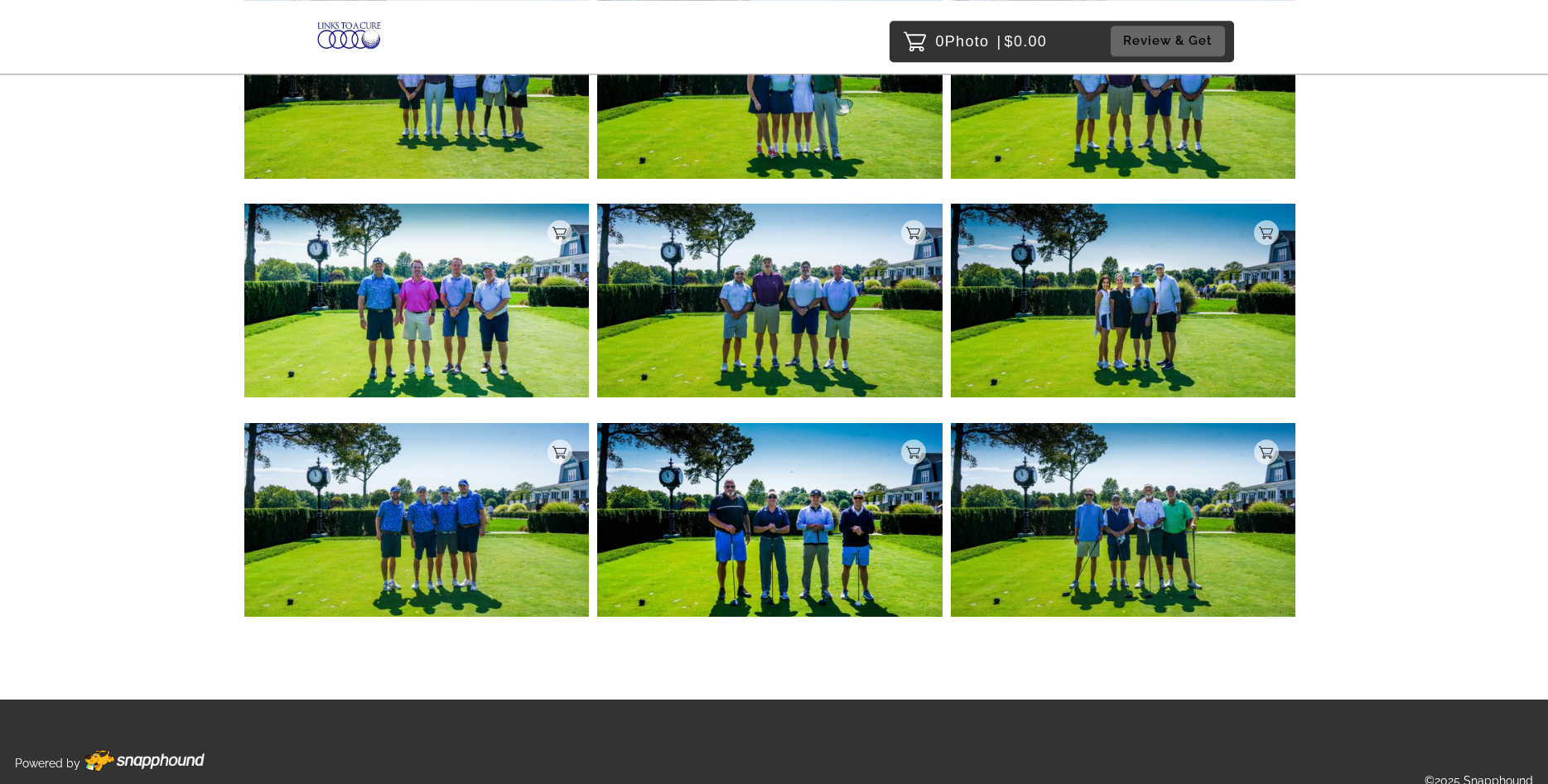
scroll to position [1251, 0]
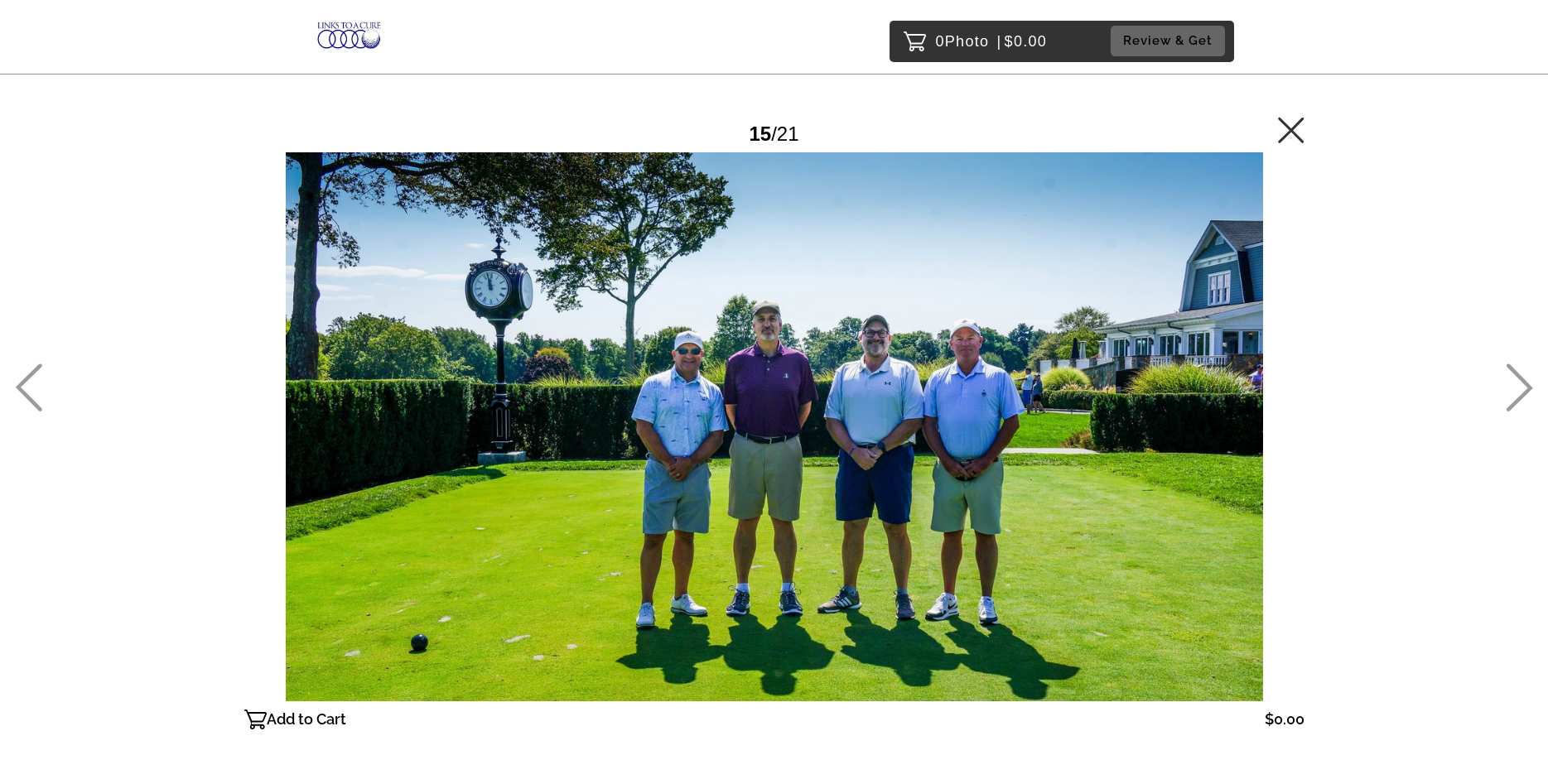
click at [1301, 135] on icon at bounding box center [1291, 130] width 26 height 26
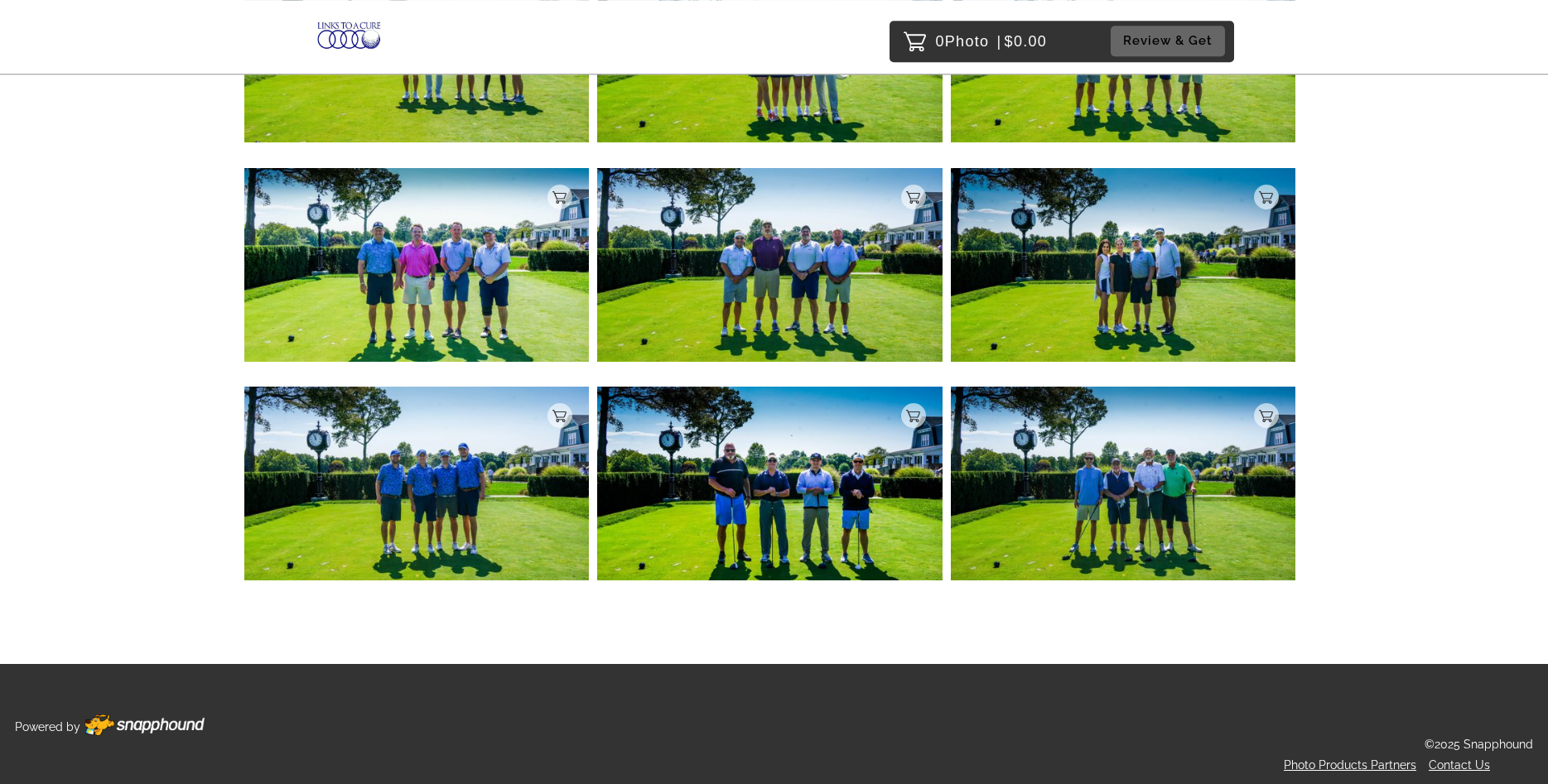
scroll to position [1251, 0]
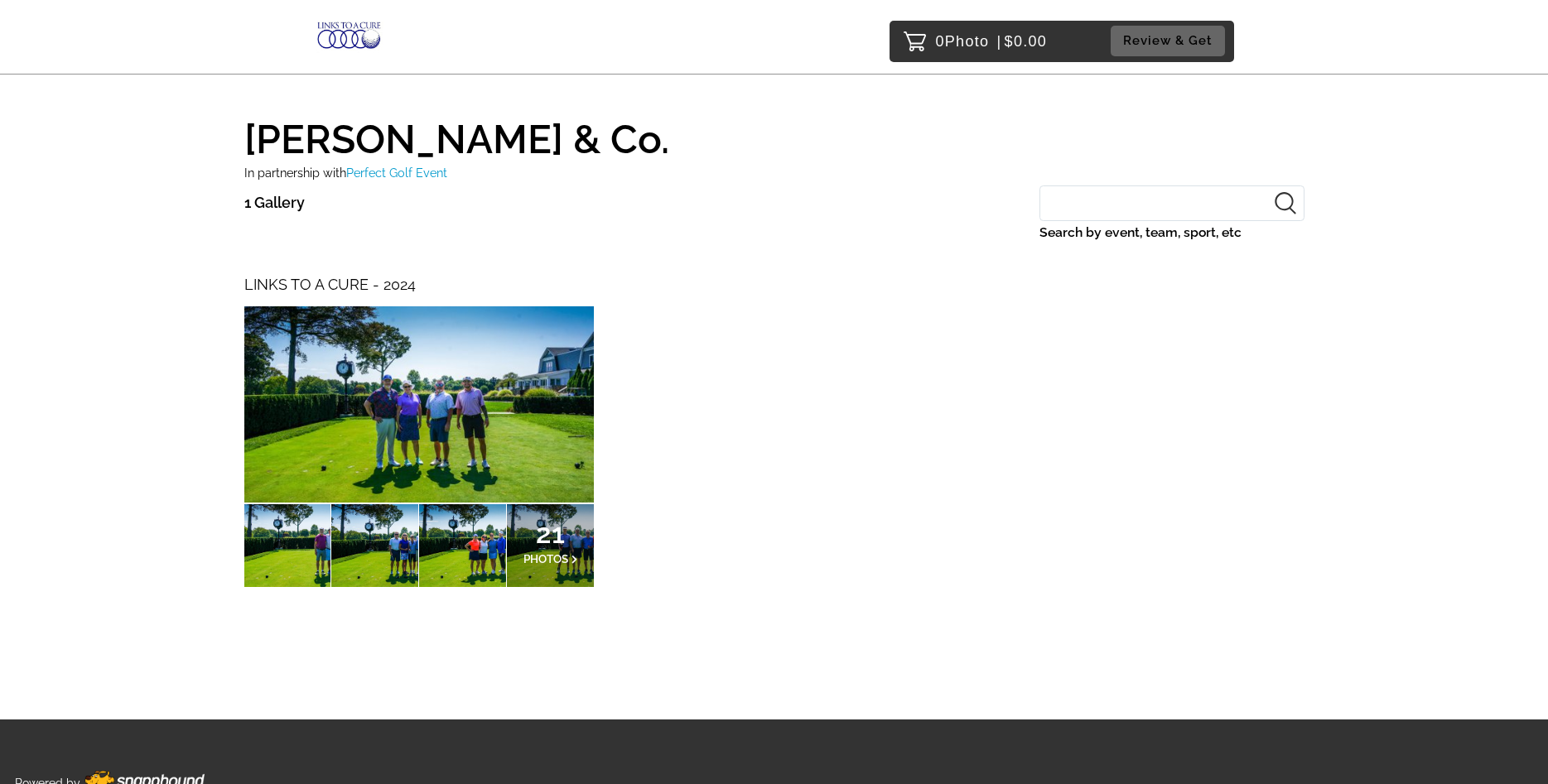
click at [461, 139] on h1 "[PERSON_NAME] & Co." at bounding box center [774, 131] width 1060 height 55
